Goal: Transaction & Acquisition: Book appointment/travel/reservation

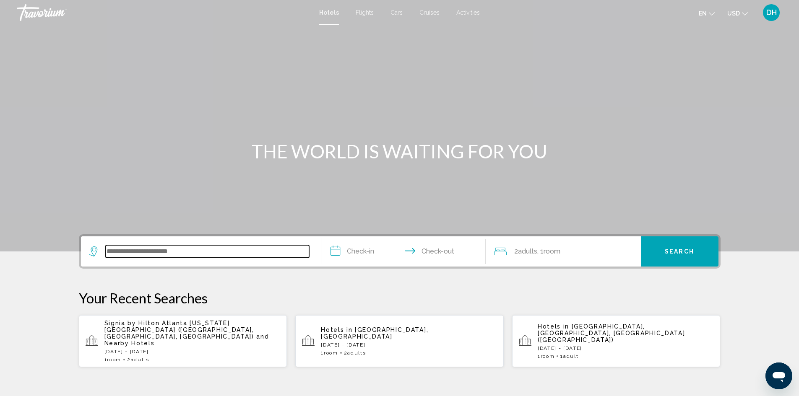
click at [199, 254] on input "Search widget" at bounding box center [207, 251] width 203 height 13
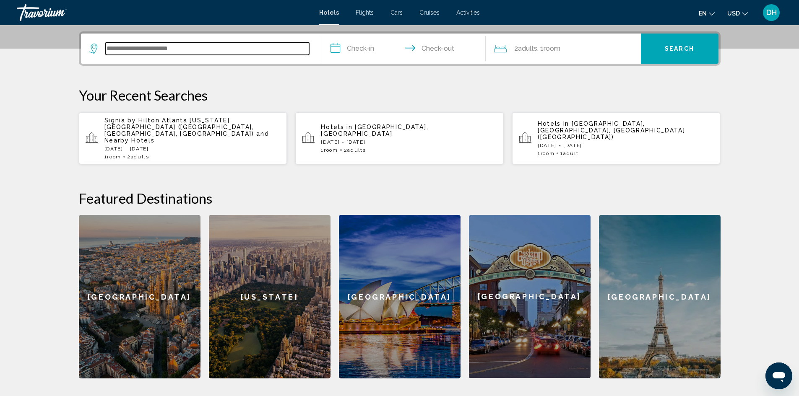
scroll to position [207, 0]
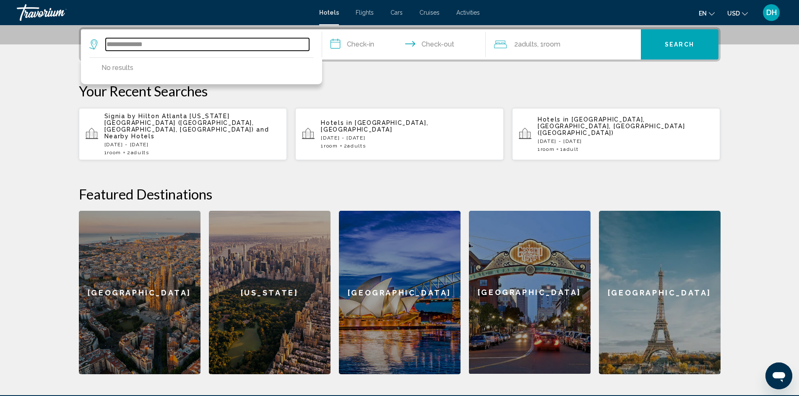
click at [127, 44] on input "**********" at bounding box center [207, 44] width 203 height 13
click at [159, 42] on input "**********" at bounding box center [207, 44] width 203 height 13
click at [177, 46] on input "**********" at bounding box center [207, 44] width 203 height 13
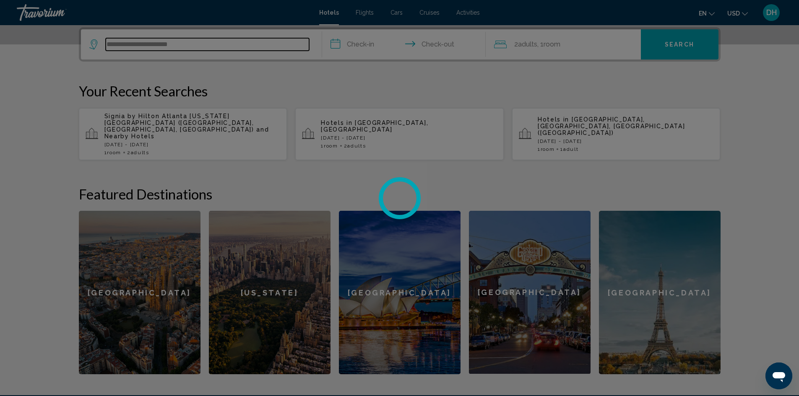
type input "**********"
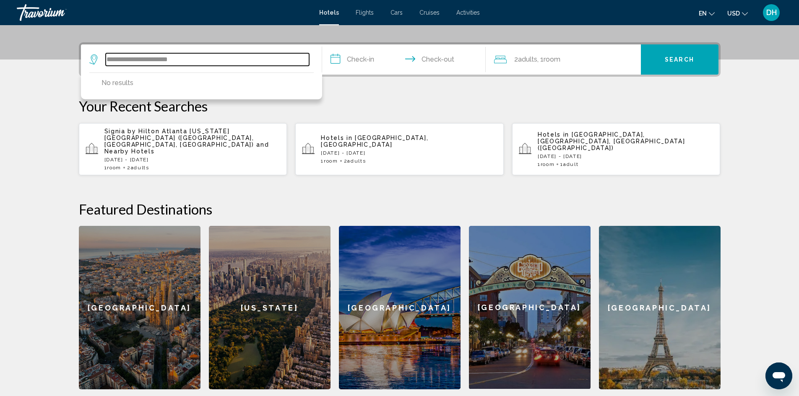
scroll to position [165, 0]
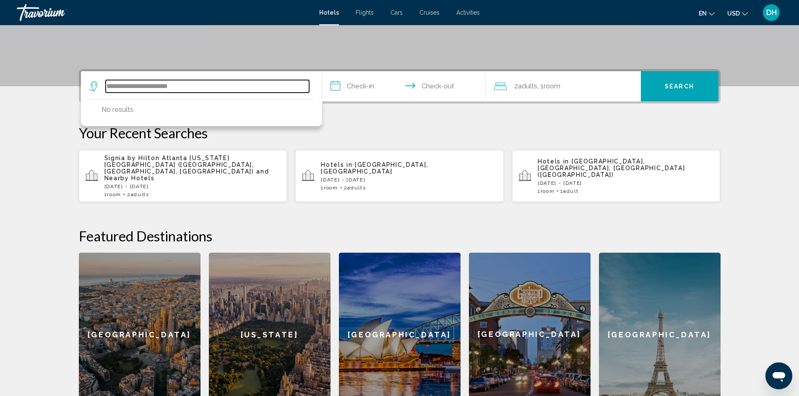
click at [171, 84] on input "**********" at bounding box center [207, 86] width 203 height 13
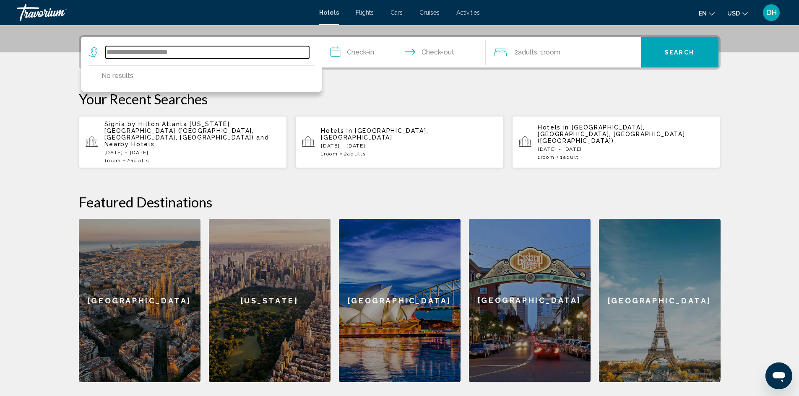
scroll to position [207, 0]
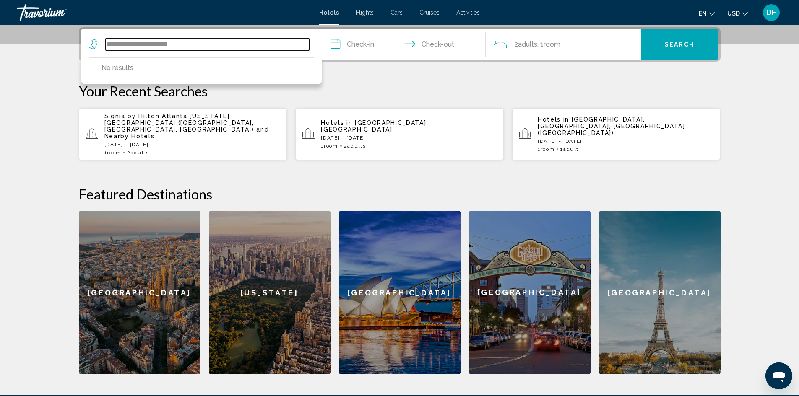
drag, startPoint x: 195, startPoint y: 46, endPoint x: 47, endPoint y: 31, distance: 149.5
click at [47, 31] on section "**********" at bounding box center [399, 83] width 799 height 581
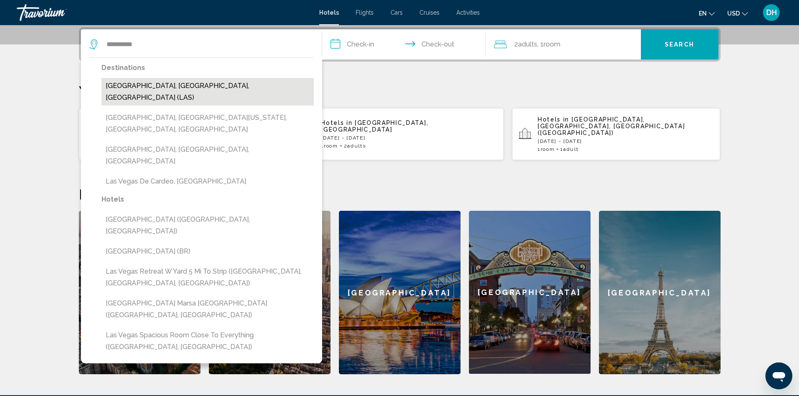
click at [179, 87] on button "[GEOGRAPHIC_DATA], [GEOGRAPHIC_DATA], [GEOGRAPHIC_DATA] (LAS)" at bounding box center [207, 92] width 212 height 28
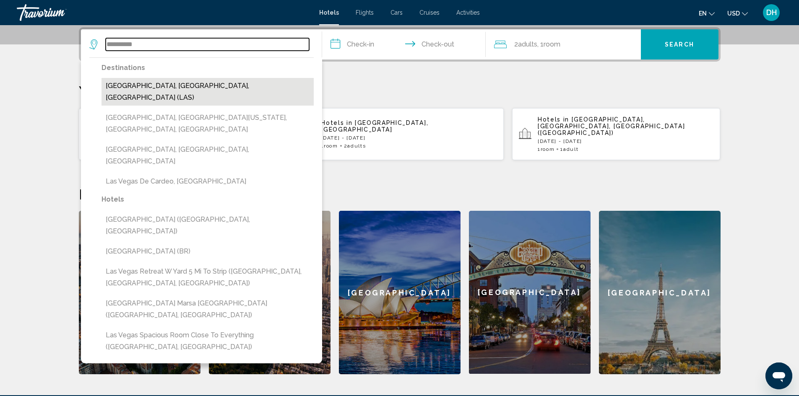
type input "**********"
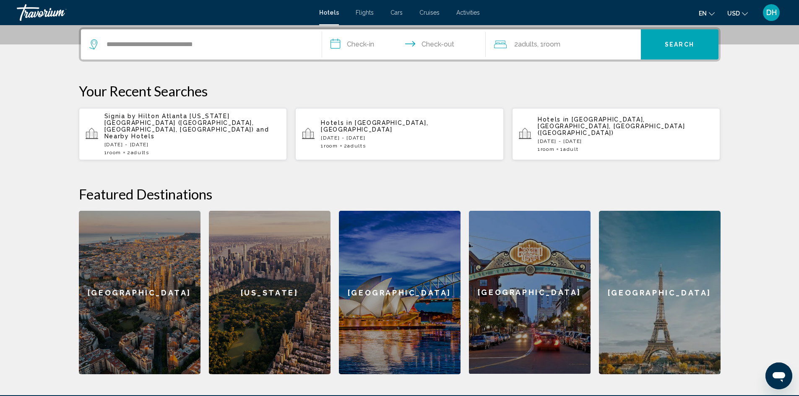
click at [363, 40] on input "**********" at bounding box center [405, 45] width 167 height 33
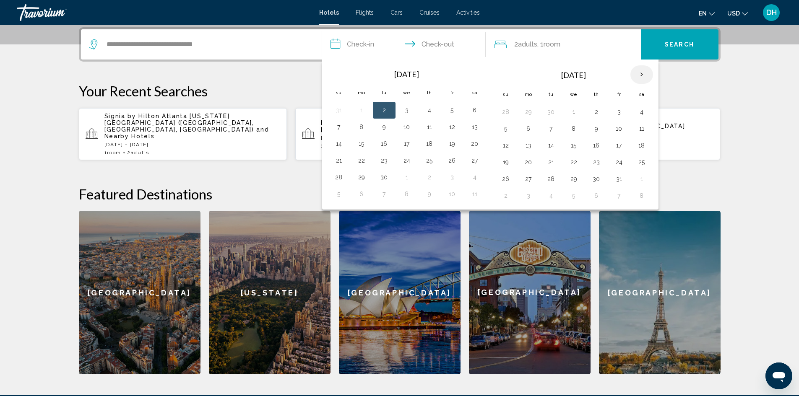
click at [641, 73] on th "Next month" at bounding box center [641, 74] width 23 height 18
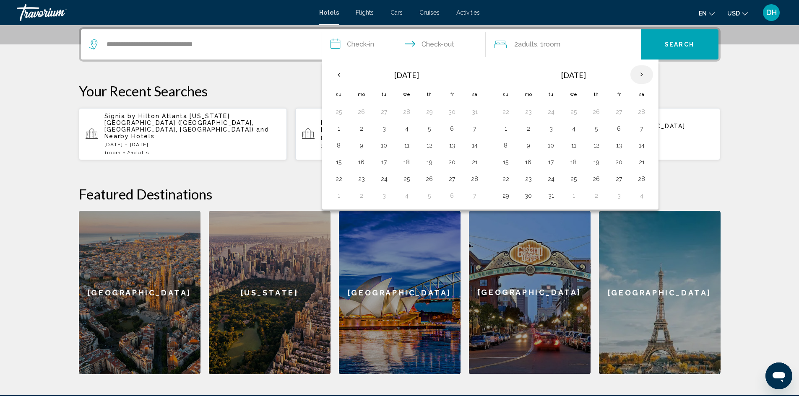
click at [641, 73] on th "Next month" at bounding box center [641, 74] width 23 height 18
click at [644, 147] on button "18" at bounding box center [641, 146] width 13 height 12
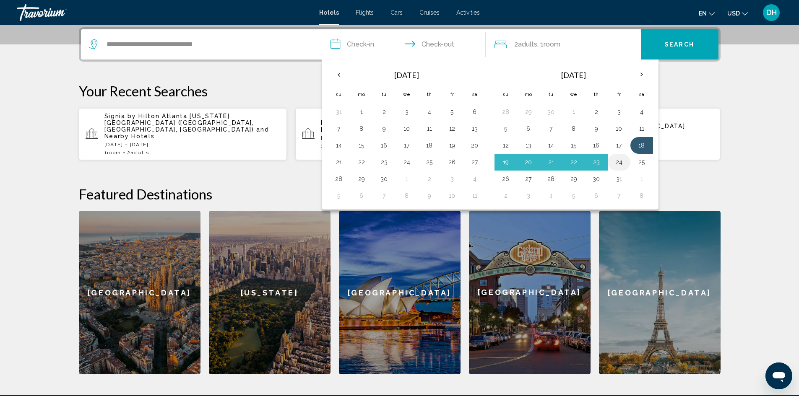
click at [619, 162] on button "24" at bounding box center [618, 162] width 13 height 12
type input "**********"
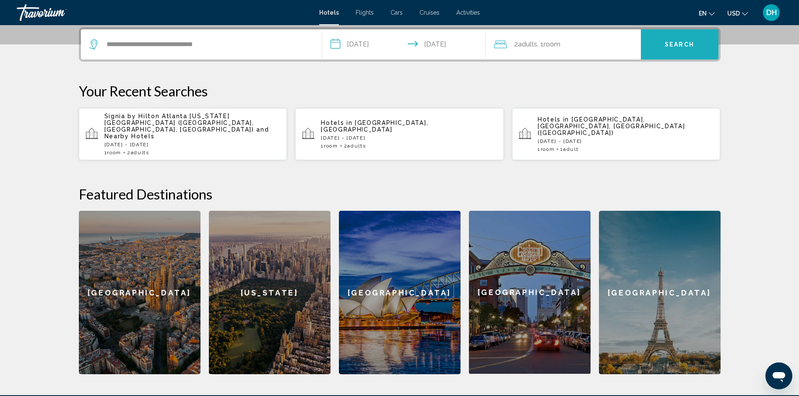
click at [682, 42] on span "Search" at bounding box center [678, 45] width 29 height 7
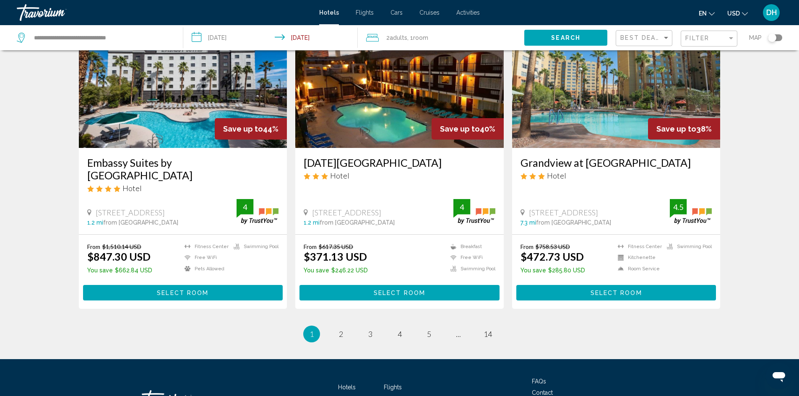
scroll to position [1006, 0]
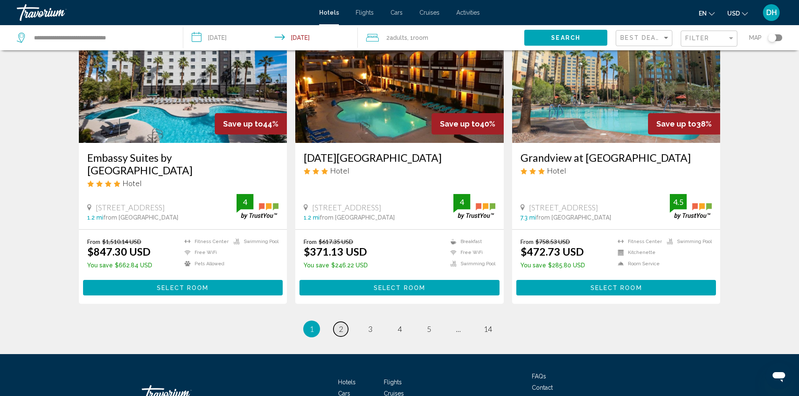
click at [339, 324] on span "2" at bounding box center [341, 328] width 4 height 9
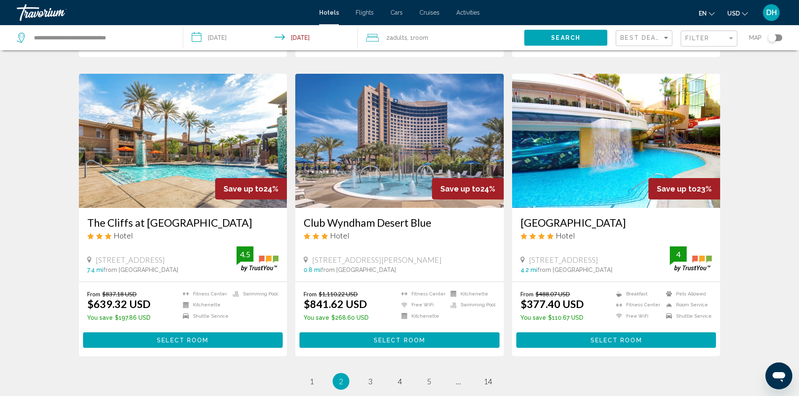
scroll to position [964, 0]
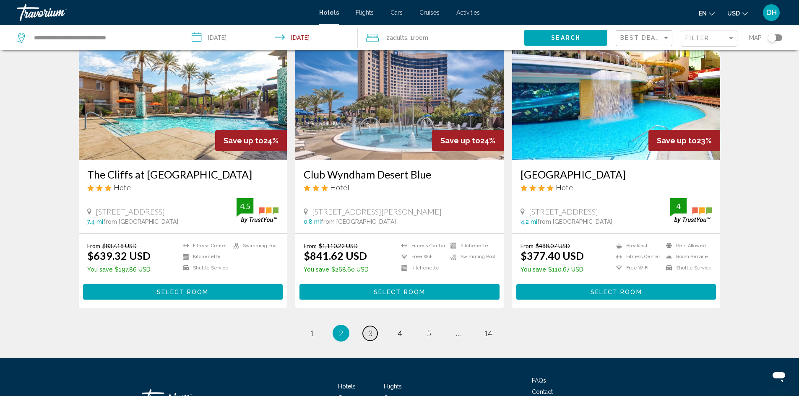
click at [371, 334] on span "3" at bounding box center [370, 333] width 4 height 9
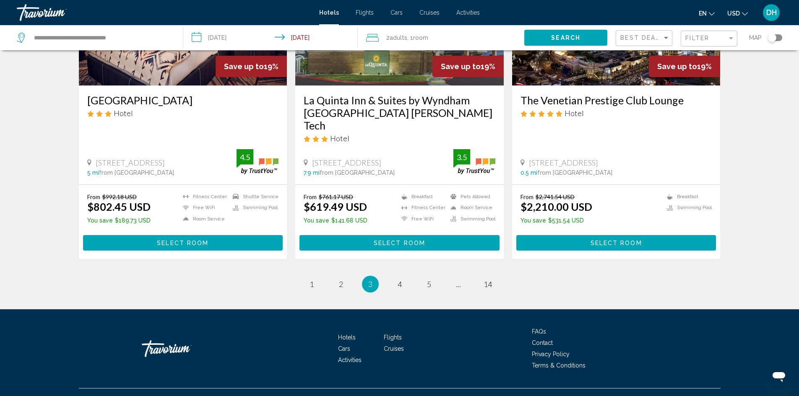
scroll to position [1042, 0]
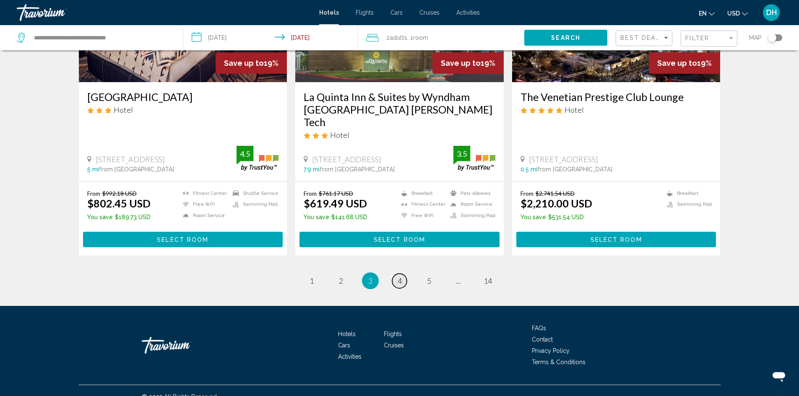
click at [400, 276] on span "4" at bounding box center [399, 280] width 4 height 9
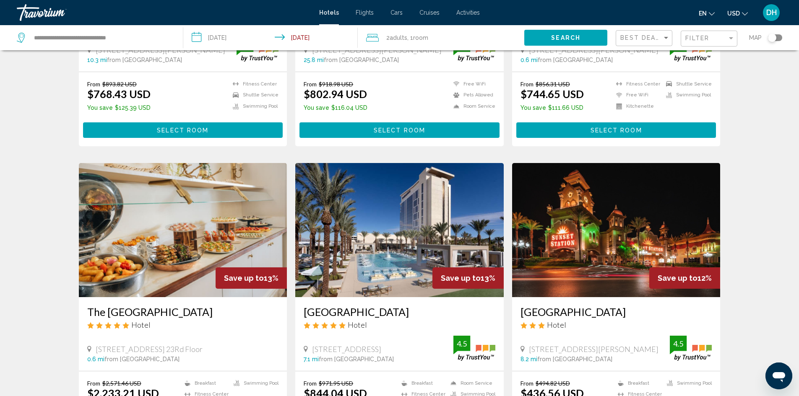
scroll to position [922, 0]
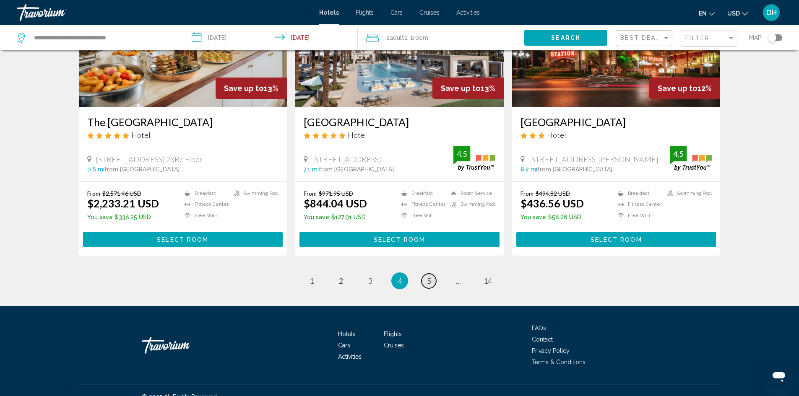
click at [427, 276] on span "5" at bounding box center [429, 280] width 4 height 9
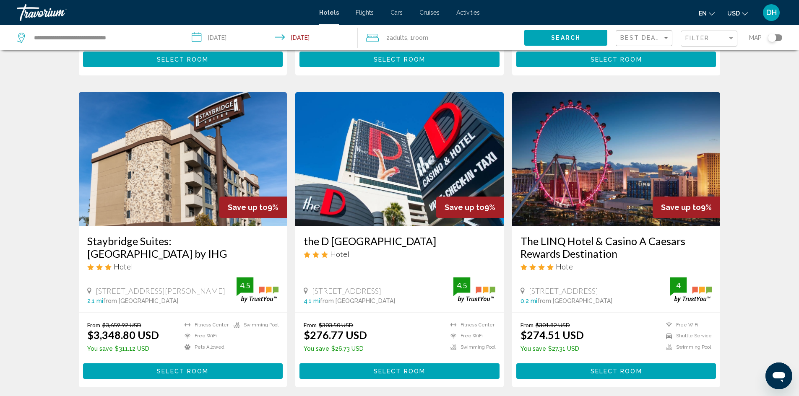
scroll to position [964, 0]
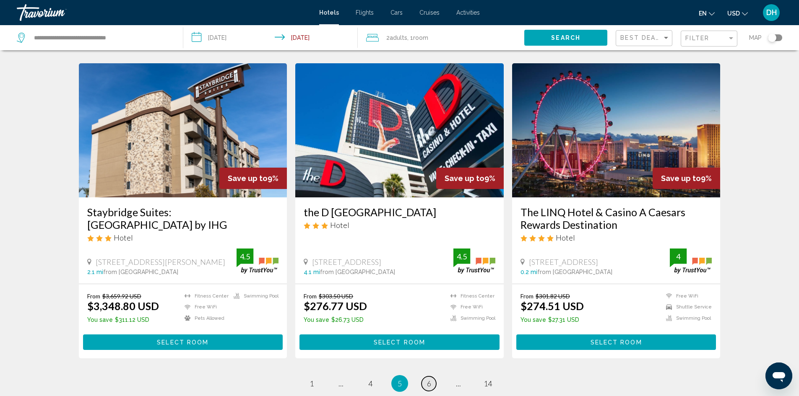
click at [426, 376] on link "page 6" at bounding box center [428, 383] width 15 height 15
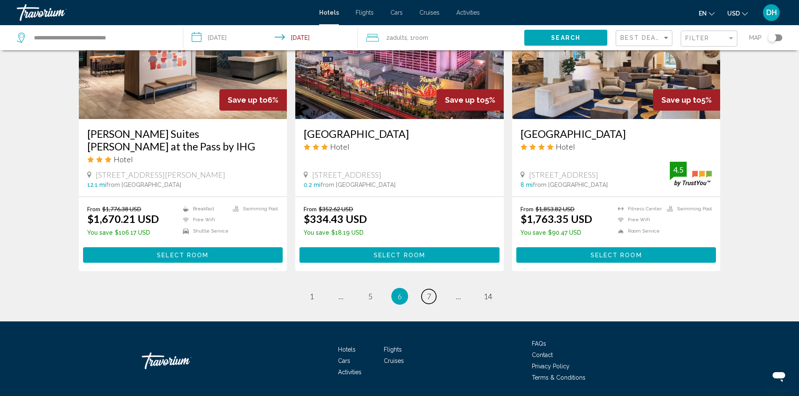
scroll to position [1048, 0]
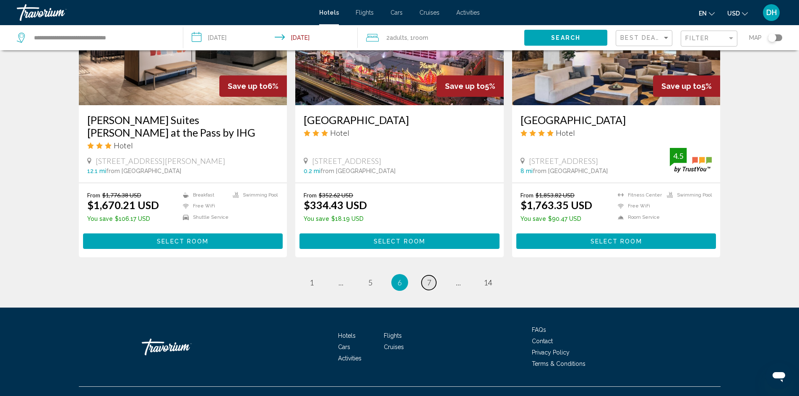
click at [426, 275] on link "page 7" at bounding box center [428, 282] width 15 height 15
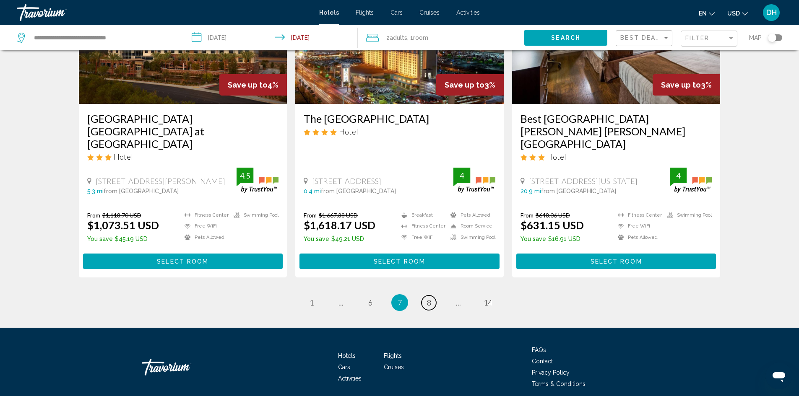
scroll to position [1048, 0]
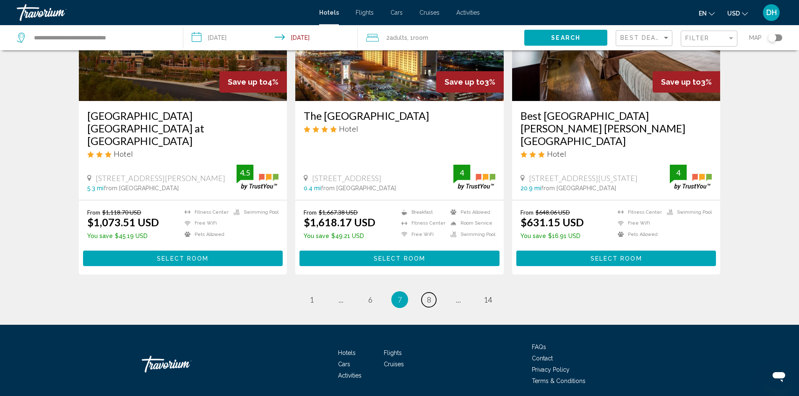
click at [430, 295] on span "8" at bounding box center [429, 299] width 4 height 9
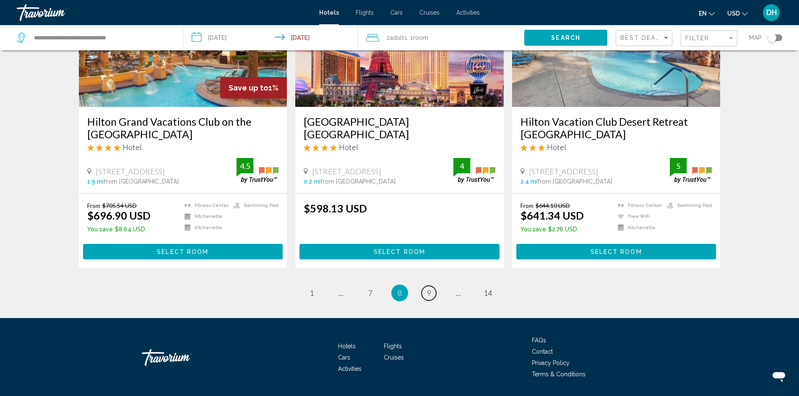
scroll to position [1067, 0]
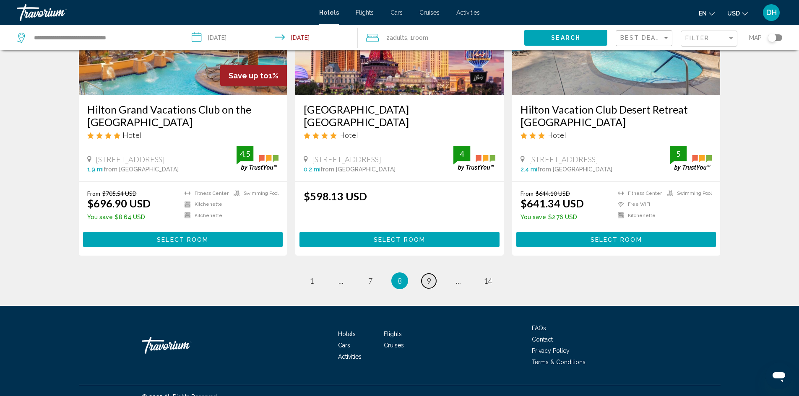
click at [428, 276] on span "9" at bounding box center [429, 280] width 4 height 9
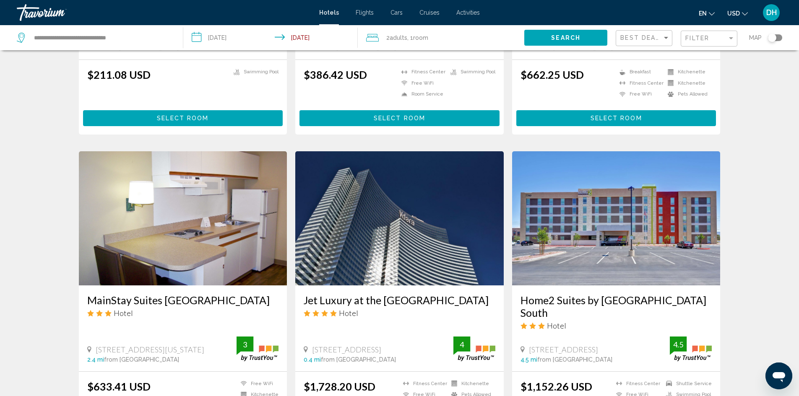
scroll to position [545, 0]
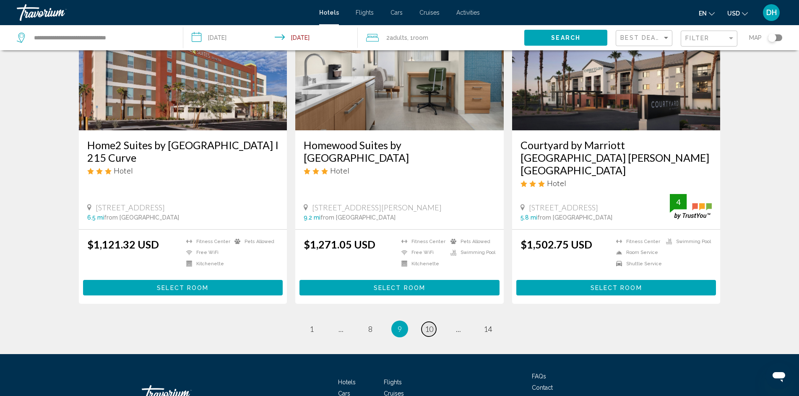
click at [432, 324] on span "10" at bounding box center [429, 328] width 8 height 9
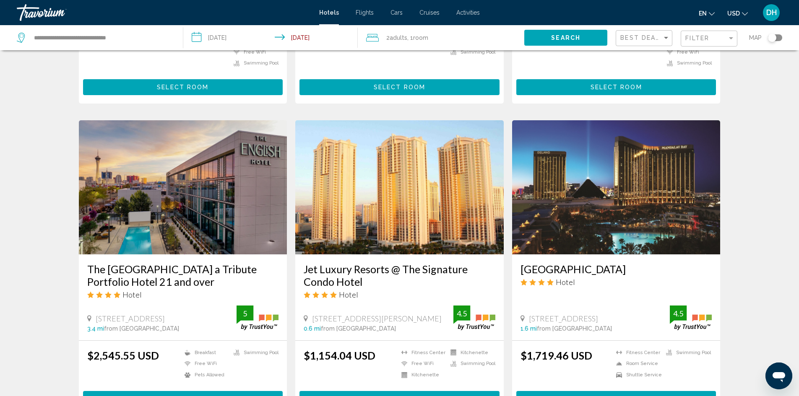
scroll to position [587, 0]
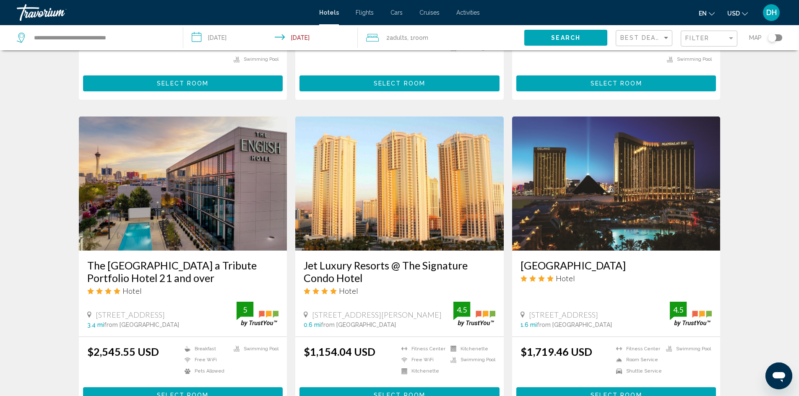
click at [605, 208] on img "Main content" at bounding box center [616, 184] width 208 height 134
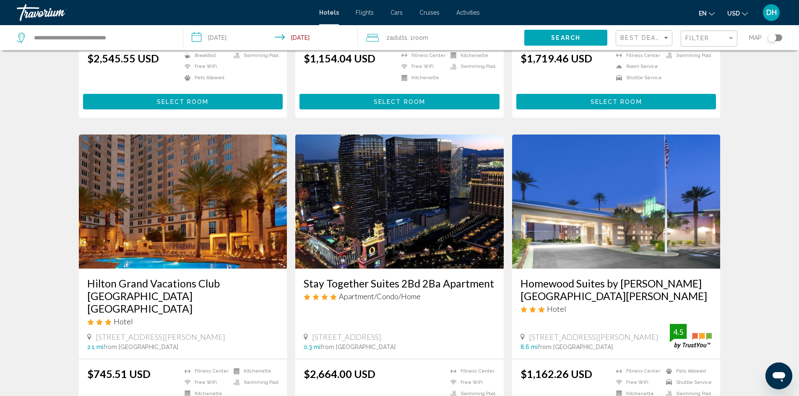
scroll to position [1042, 0]
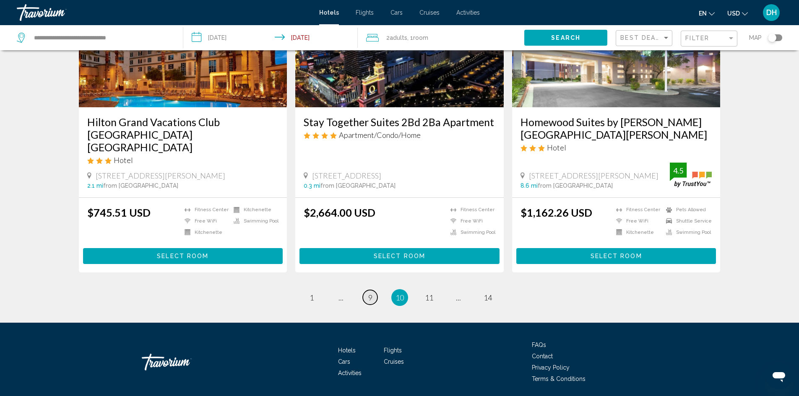
click at [367, 290] on link "page 9" at bounding box center [370, 297] width 15 height 15
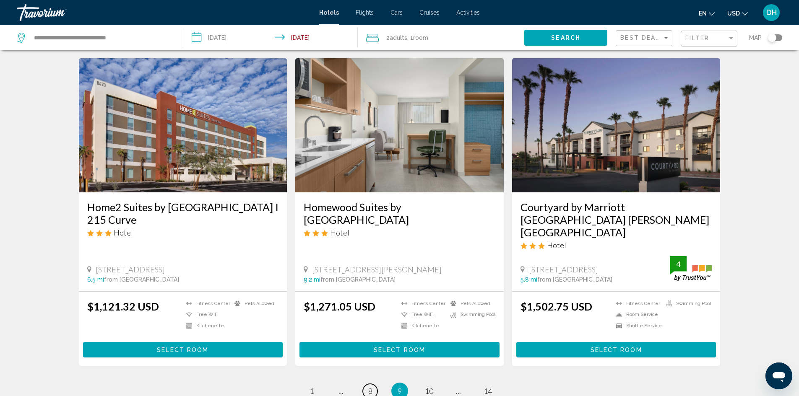
scroll to position [1046, 0]
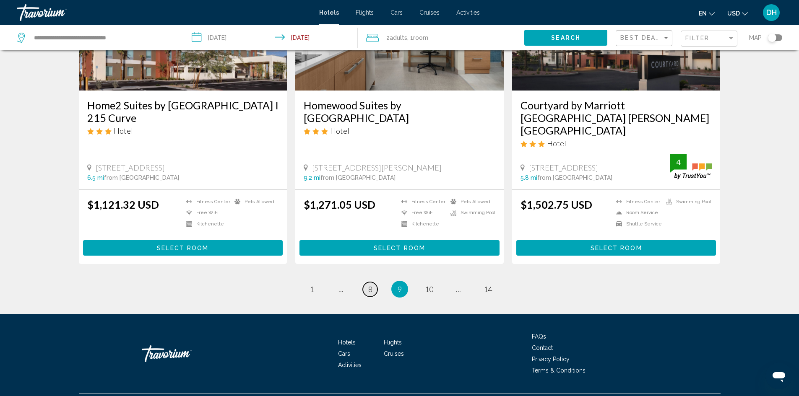
click at [372, 285] on span "8" at bounding box center [370, 289] width 4 height 9
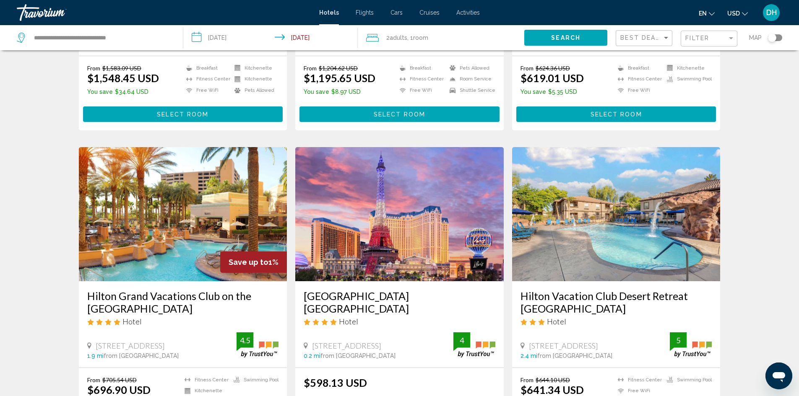
scroll to position [1067, 0]
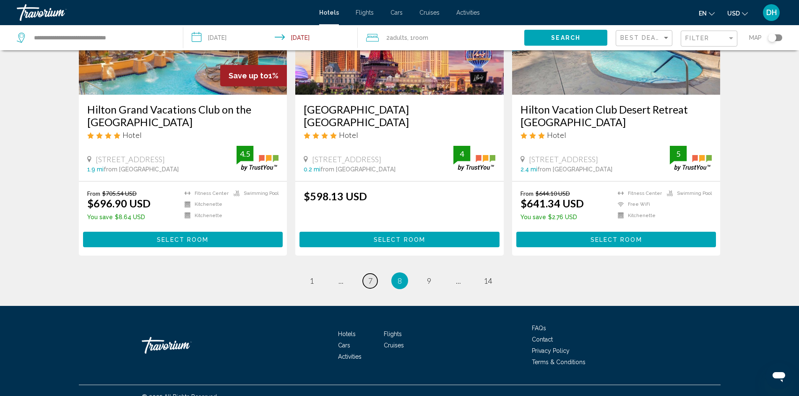
click at [367, 274] on link "page 7" at bounding box center [370, 281] width 15 height 15
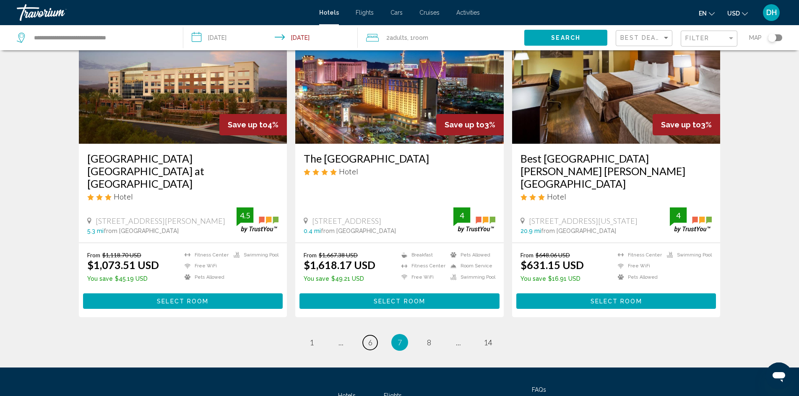
scroll to position [1006, 0]
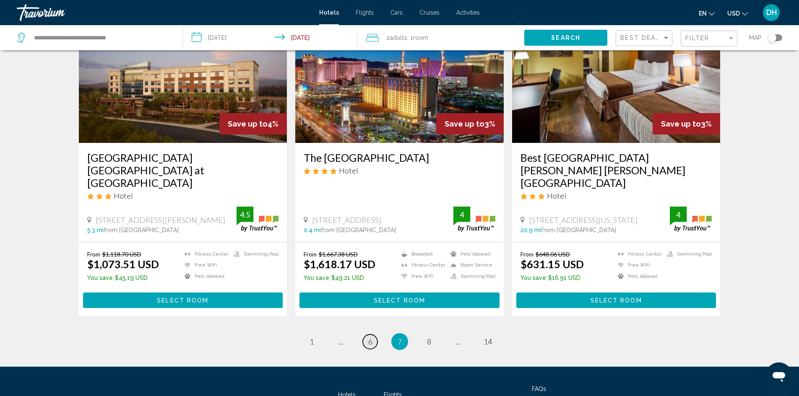
click at [368, 335] on link "page 6" at bounding box center [370, 342] width 15 height 15
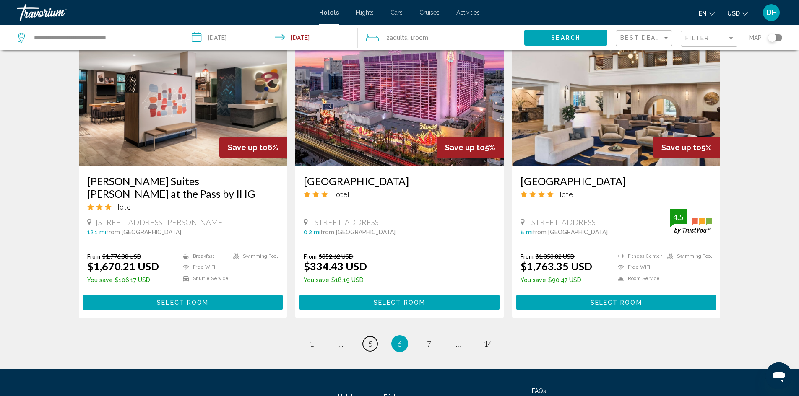
scroll to position [1048, 0]
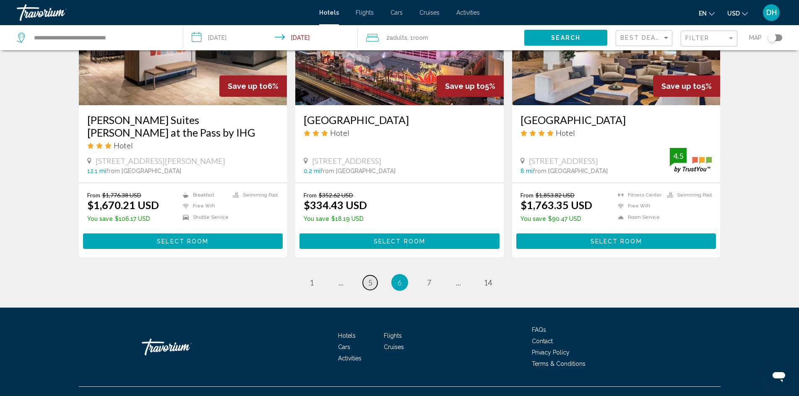
click at [371, 278] on span "5" at bounding box center [370, 282] width 4 height 9
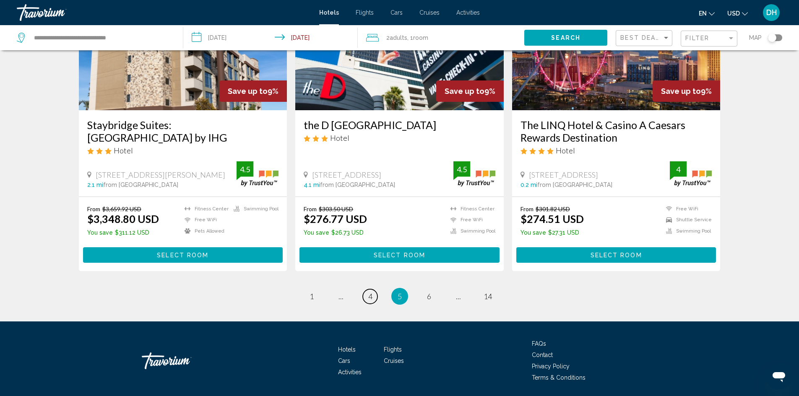
scroll to position [1067, 0]
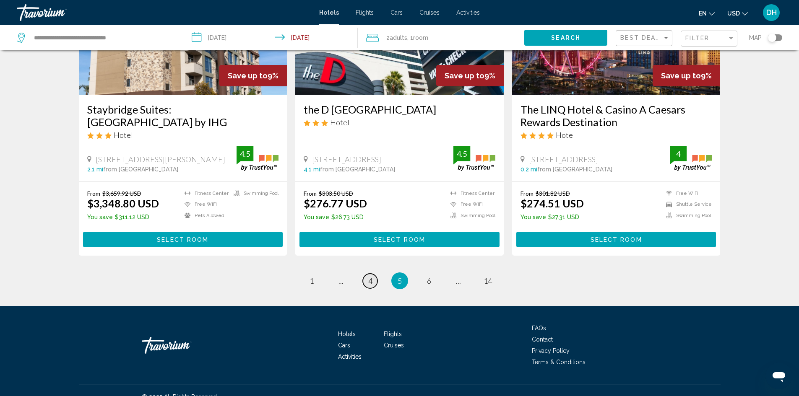
click at [365, 274] on link "page 4" at bounding box center [370, 281] width 15 height 15
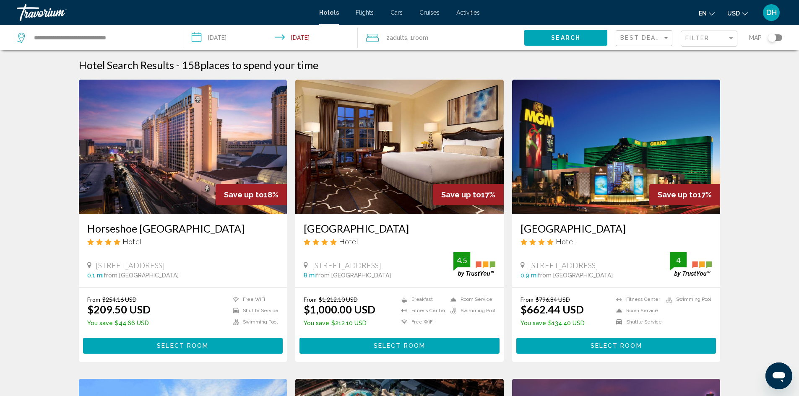
click at [612, 150] on img "Main content" at bounding box center [616, 147] width 208 height 134
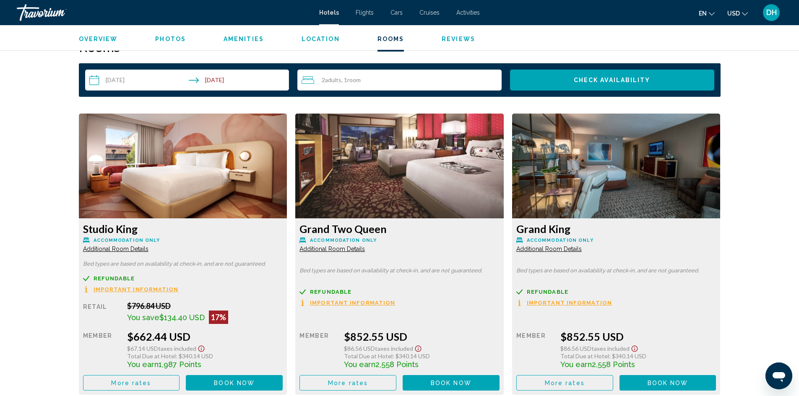
scroll to position [1090, 0]
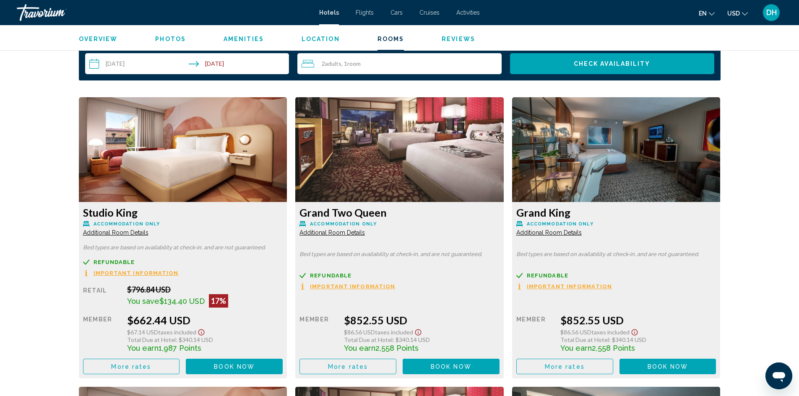
click at [148, 231] on span "Additional Room Details" at bounding box center [115, 232] width 65 height 7
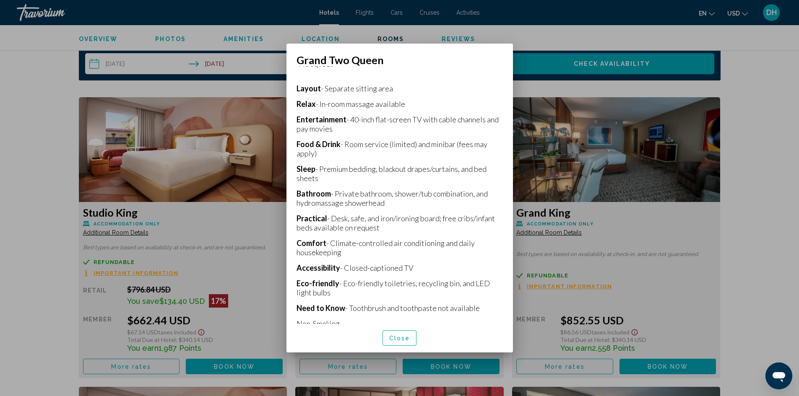
scroll to position [185, 0]
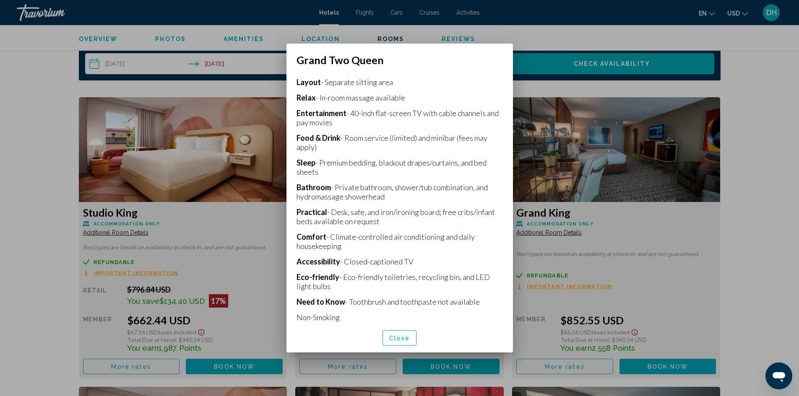
click at [399, 340] on span "Close" at bounding box center [399, 338] width 21 height 7
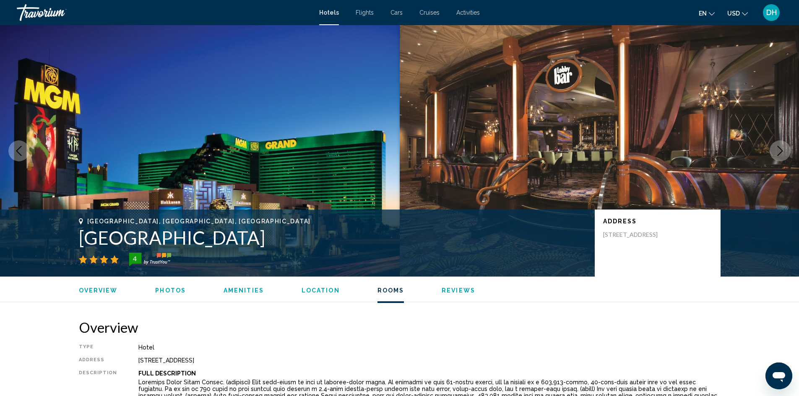
scroll to position [1090, 0]
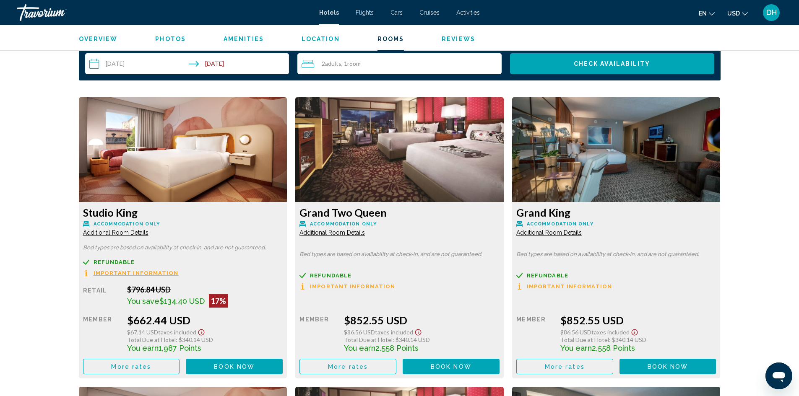
click at [254, 368] on span "Book now" at bounding box center [234, 366] width 41 height 7
